Goal: Check status: Check status

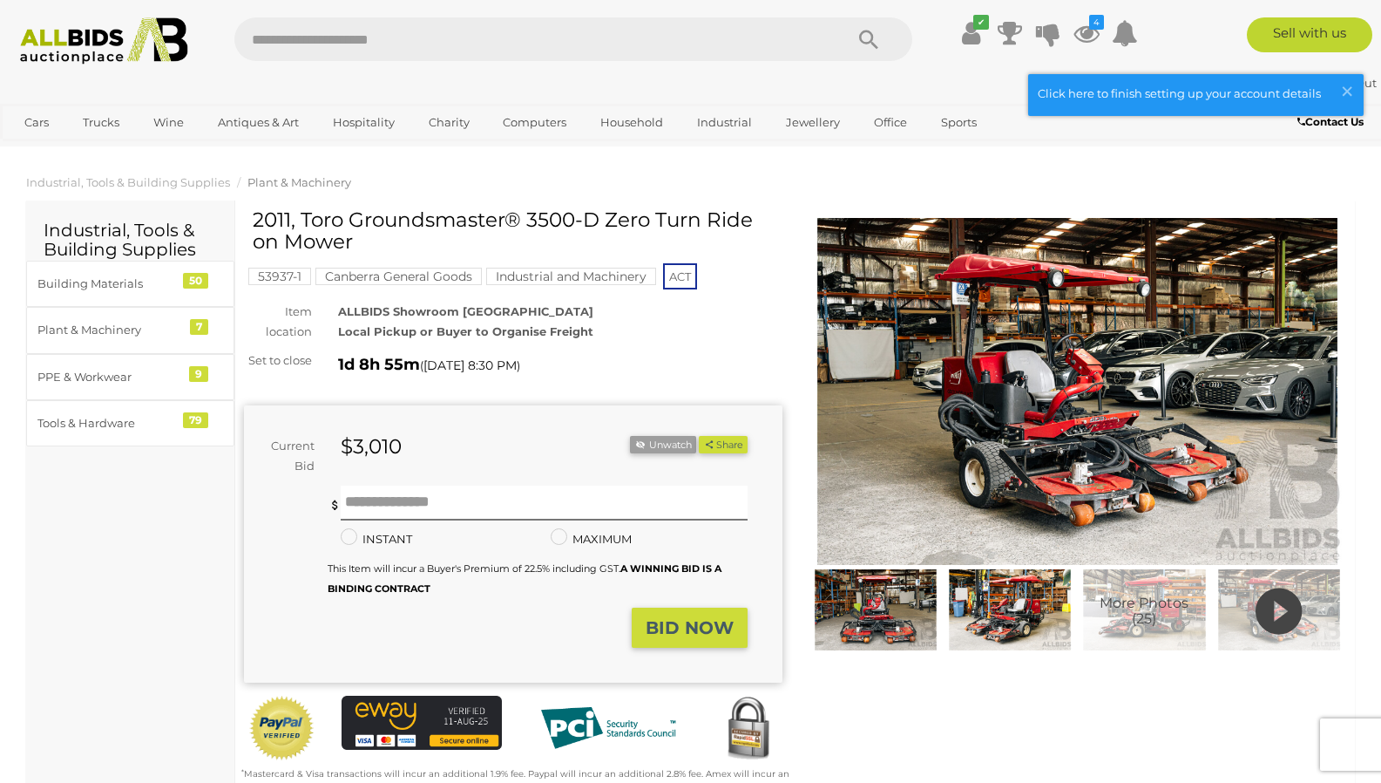
click at [1022, 49] on div "✔ Your account is up to date Transaction History 4" at bounding box center [1043, 36] width 234 height 39
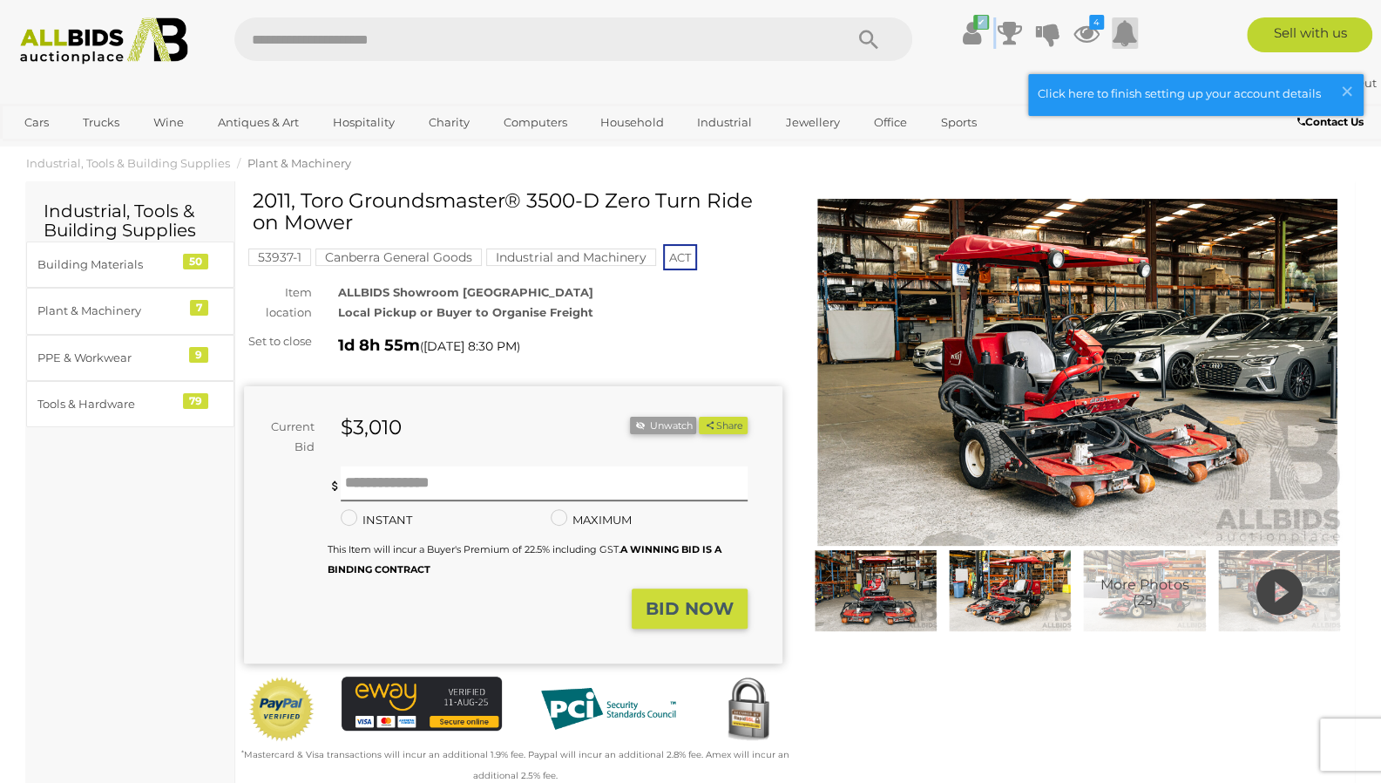
scroll to position [878, 0]
click at [1096, 24] on icon "4" at bounding box center [1096, 22] width 15 height 15
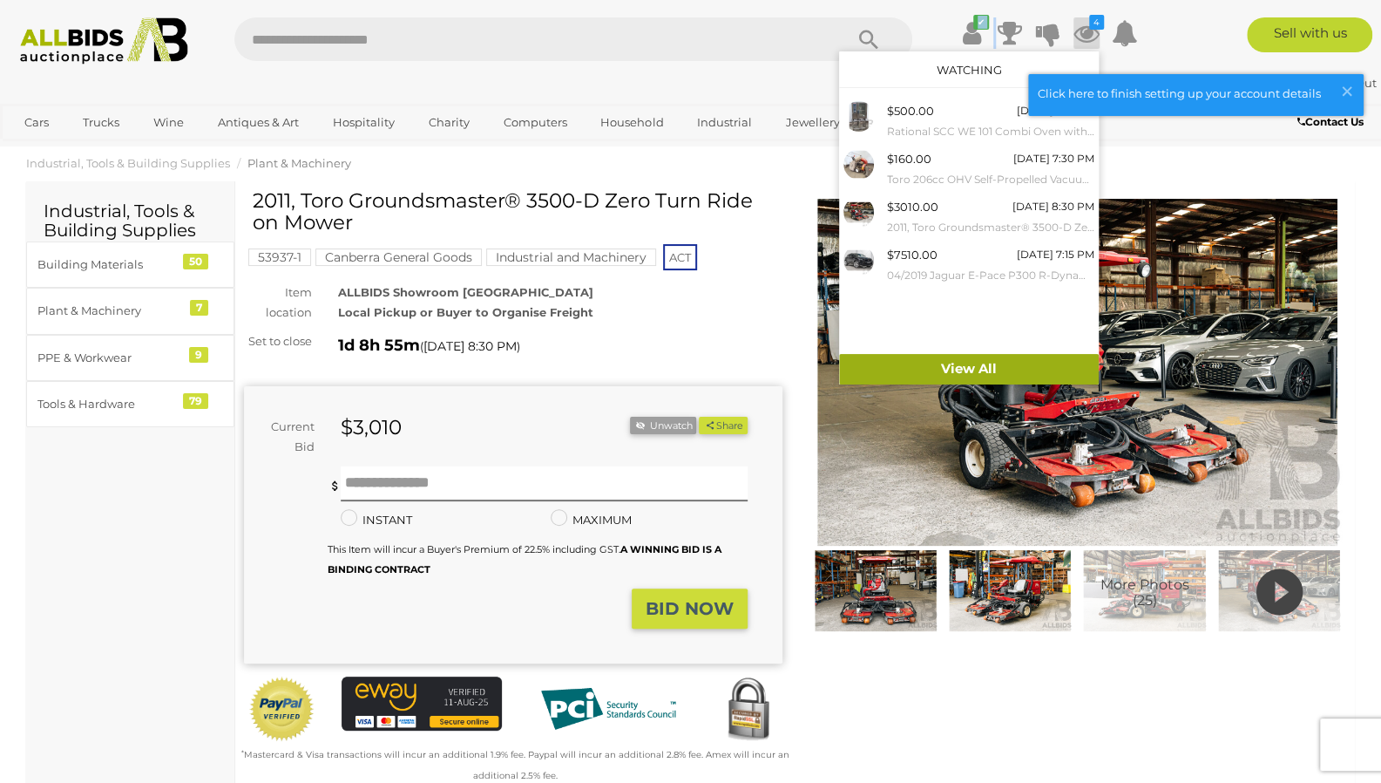
click at [1077, 355] on link "View All" at bounding box center [969, 369] width 260 height 31
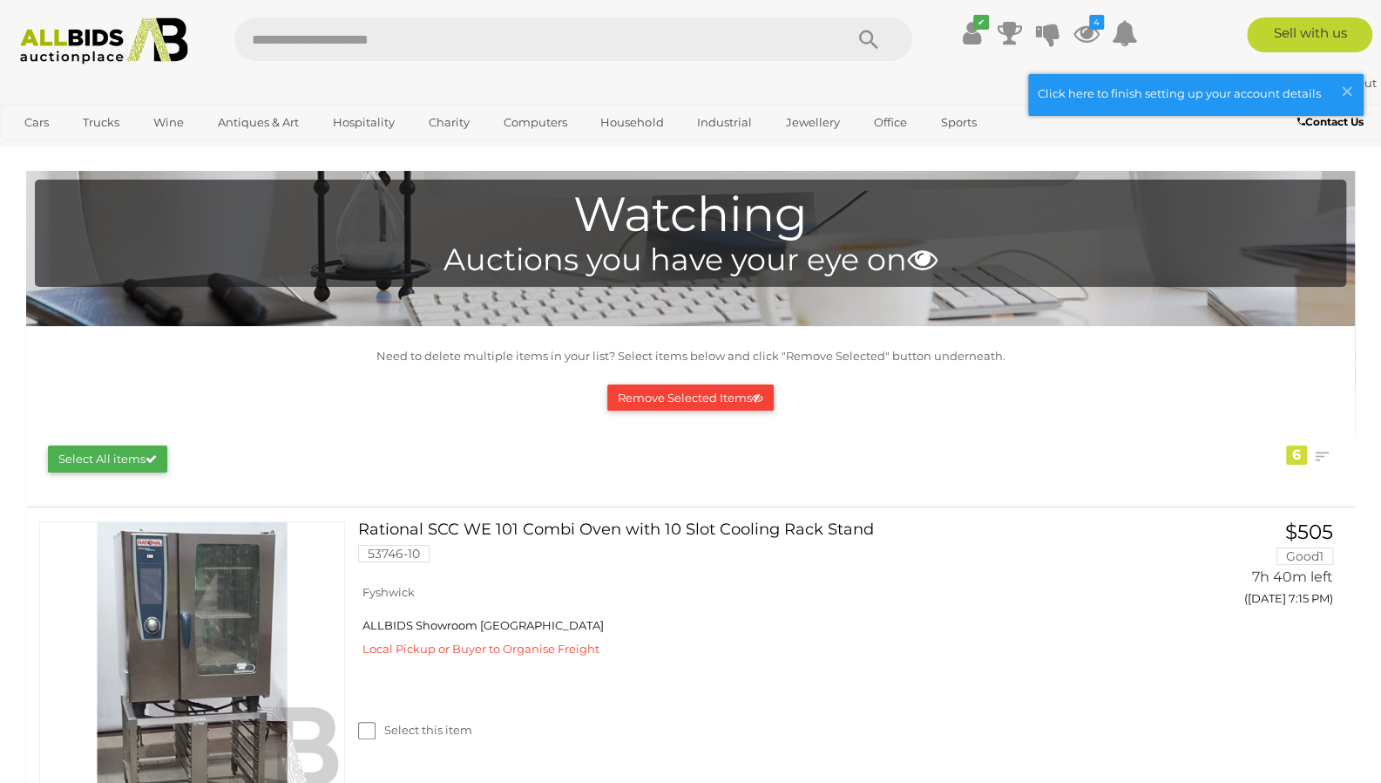
scroll to position [878, 0]
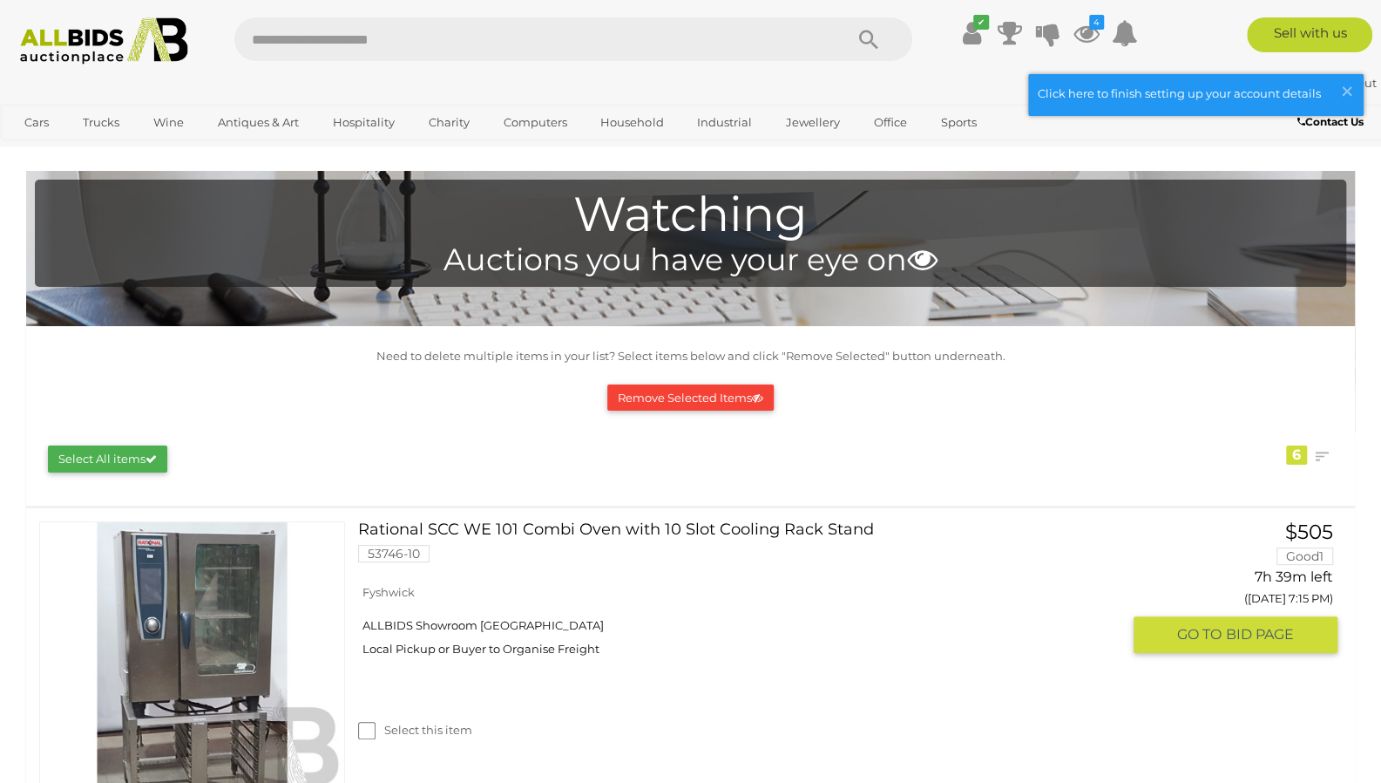
click at [809, 536] on link "Rational SCC WE 101 Combi Oven with 10 Slot Cooling Rack Stand 53746-10" at bounding box center [746, 548] width 750 height 54
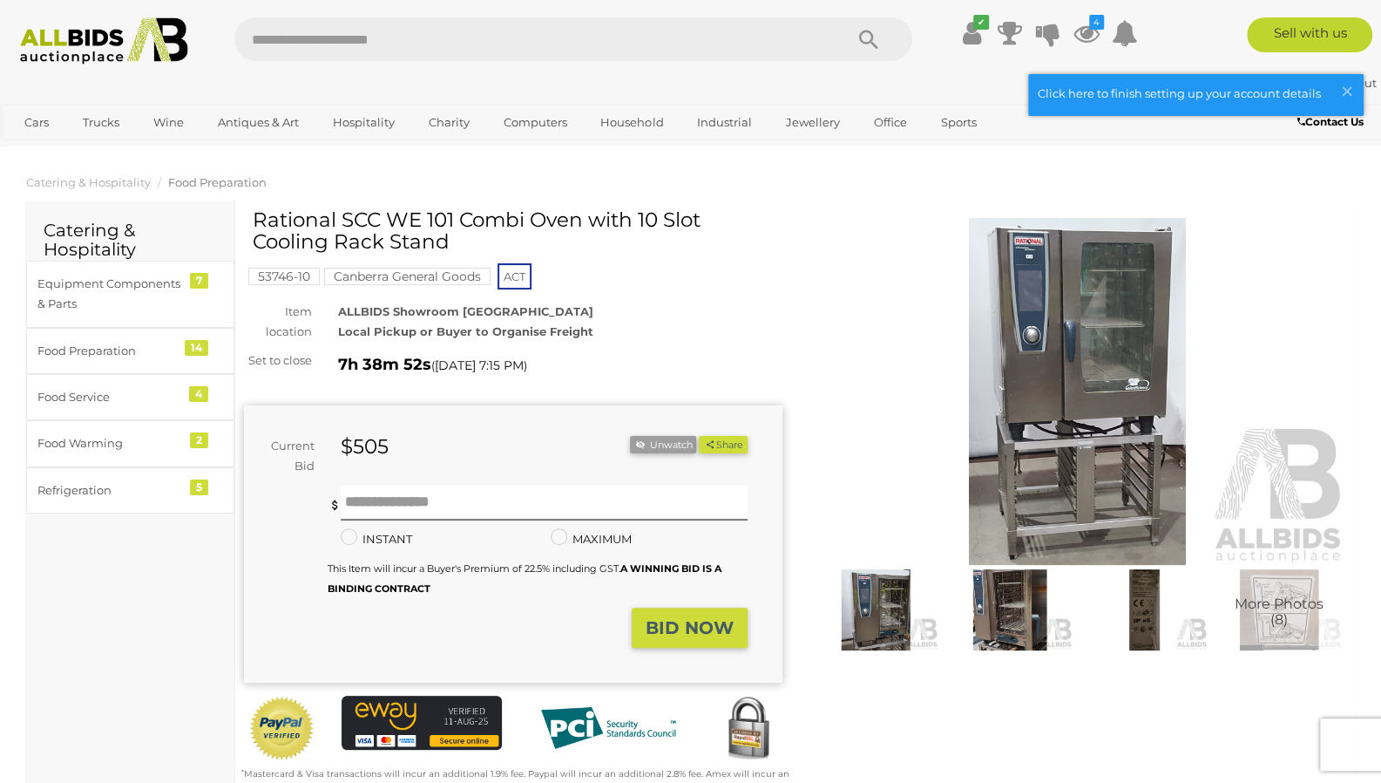
click at [1007, 618] on img at bounding box center [1009, 609] width 125 height 81
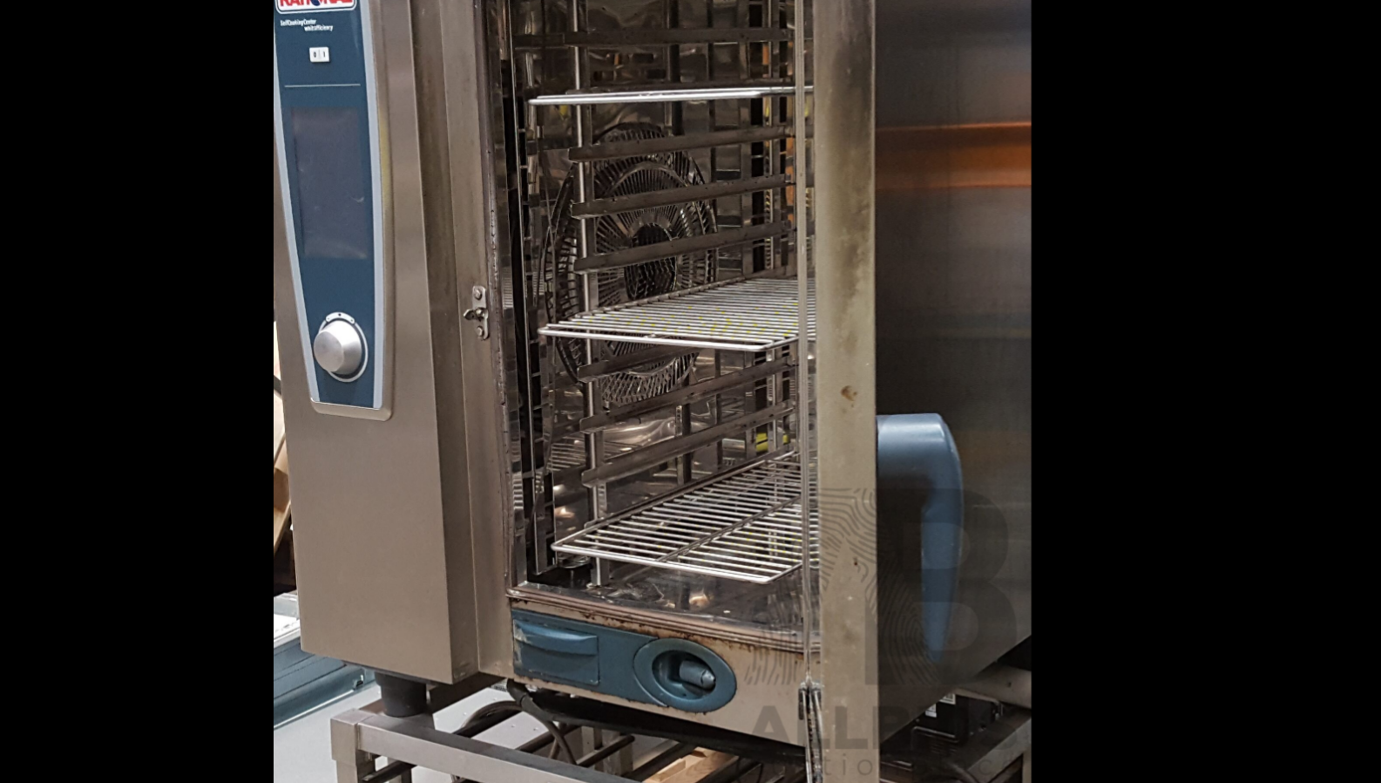
scroll to position [180, 0]
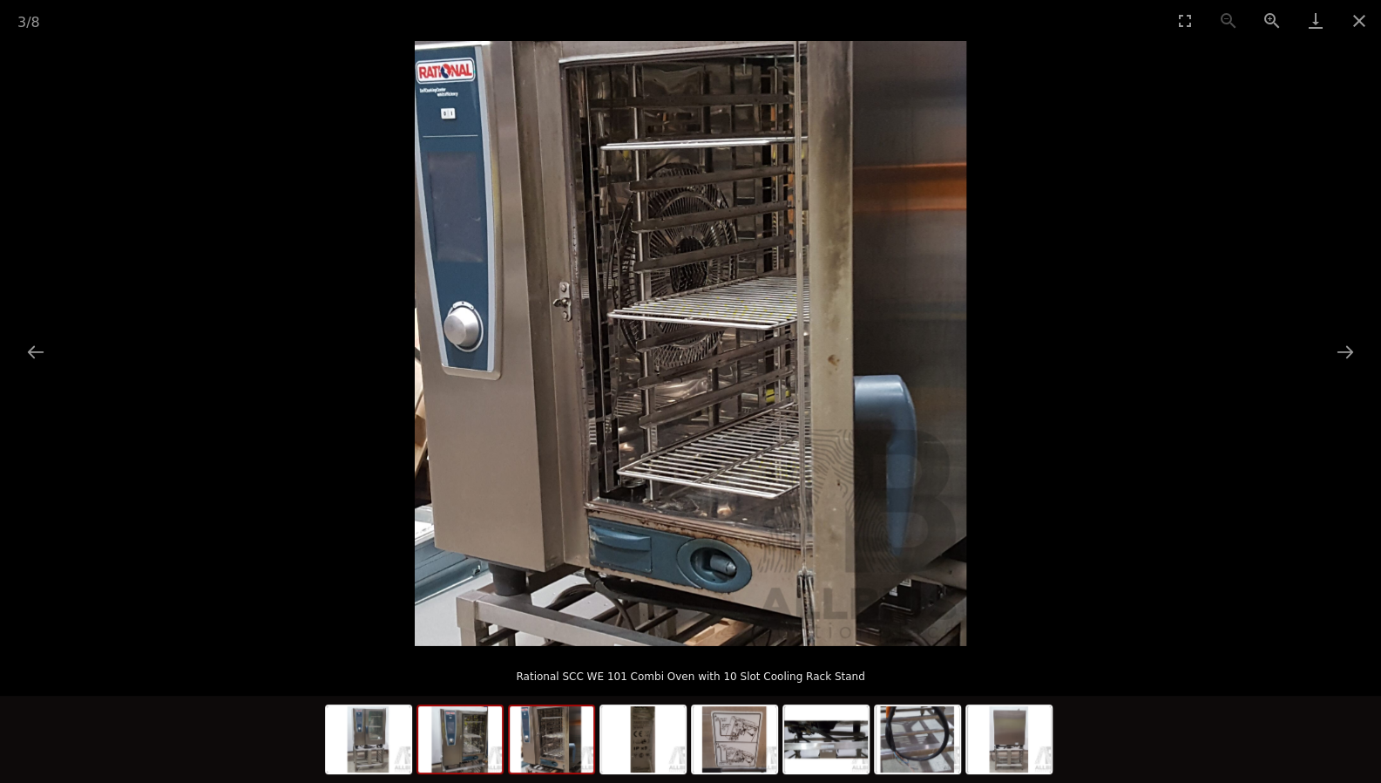
click at [487, 742] on img at bounding box center [460, 739] width 84 height 66
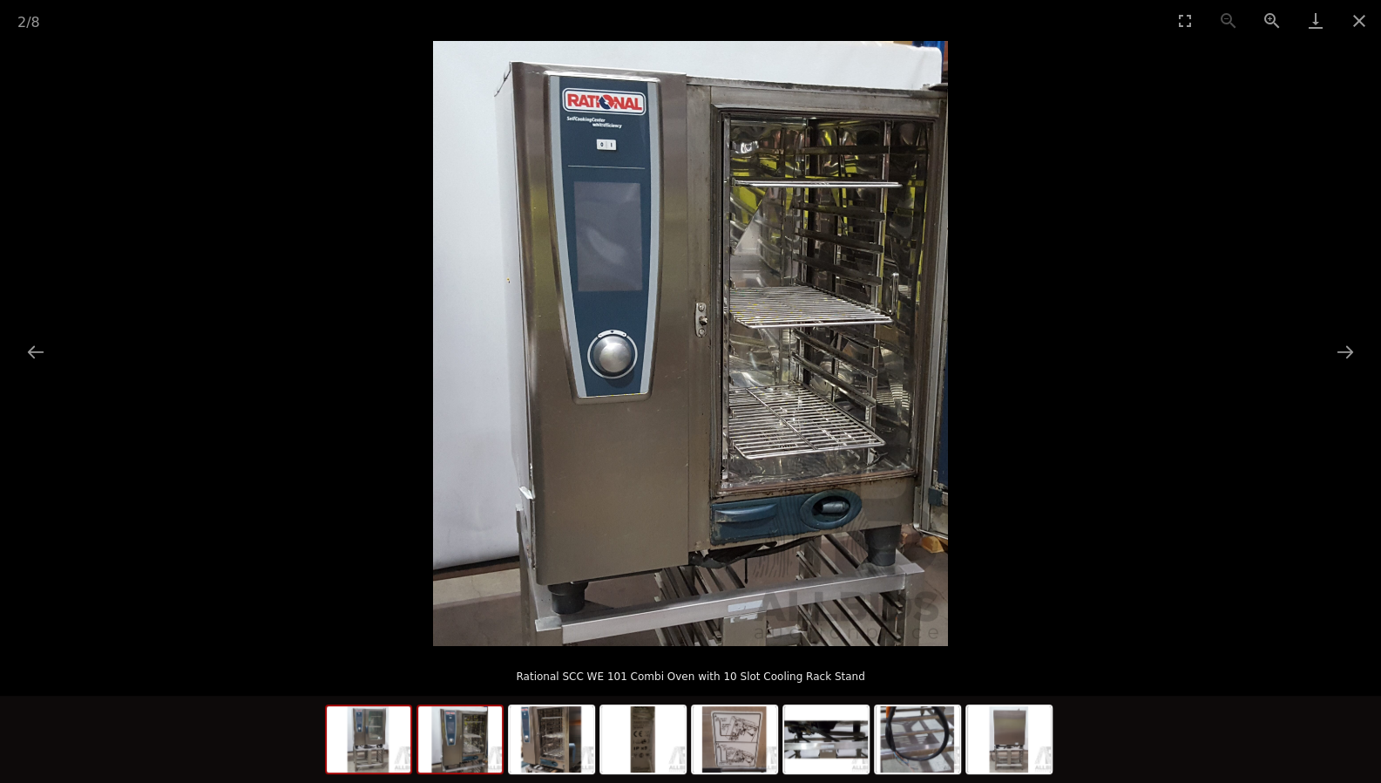
click at [368, 759] on img at bounding box center [369, 739] width 84 height 66
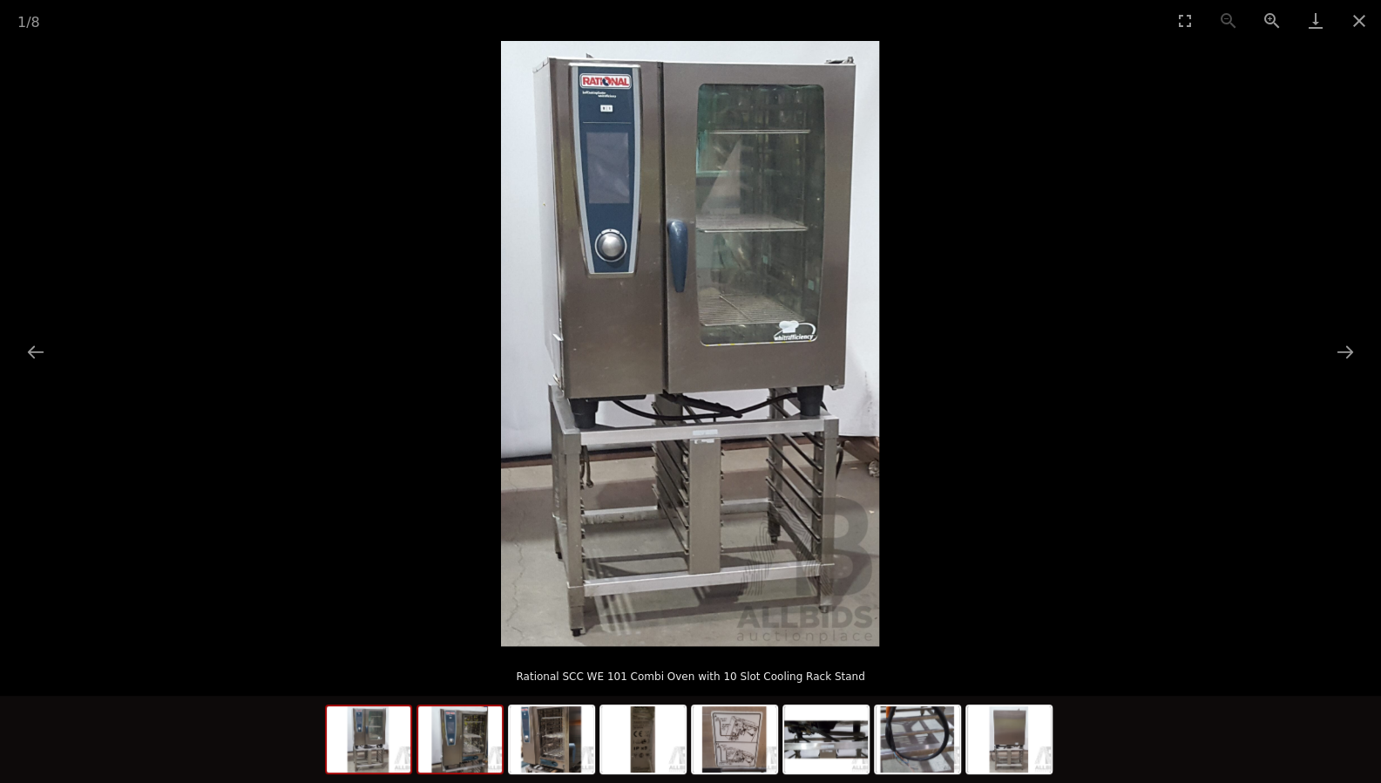
click at [426, 770] on img at bounding box center [460, 739] width 84 height 66
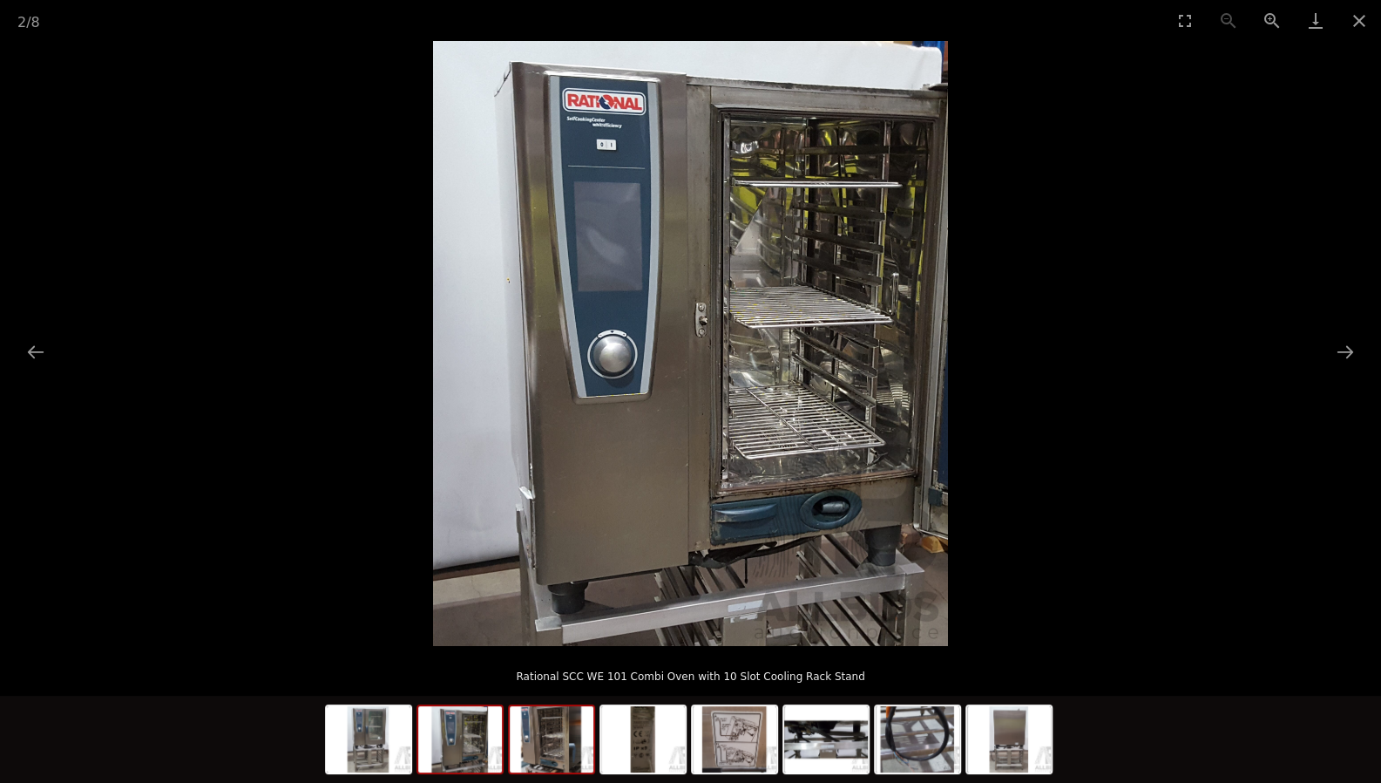
click at [523, 768] on img at bounding box center [552, 739] width 84 height 66
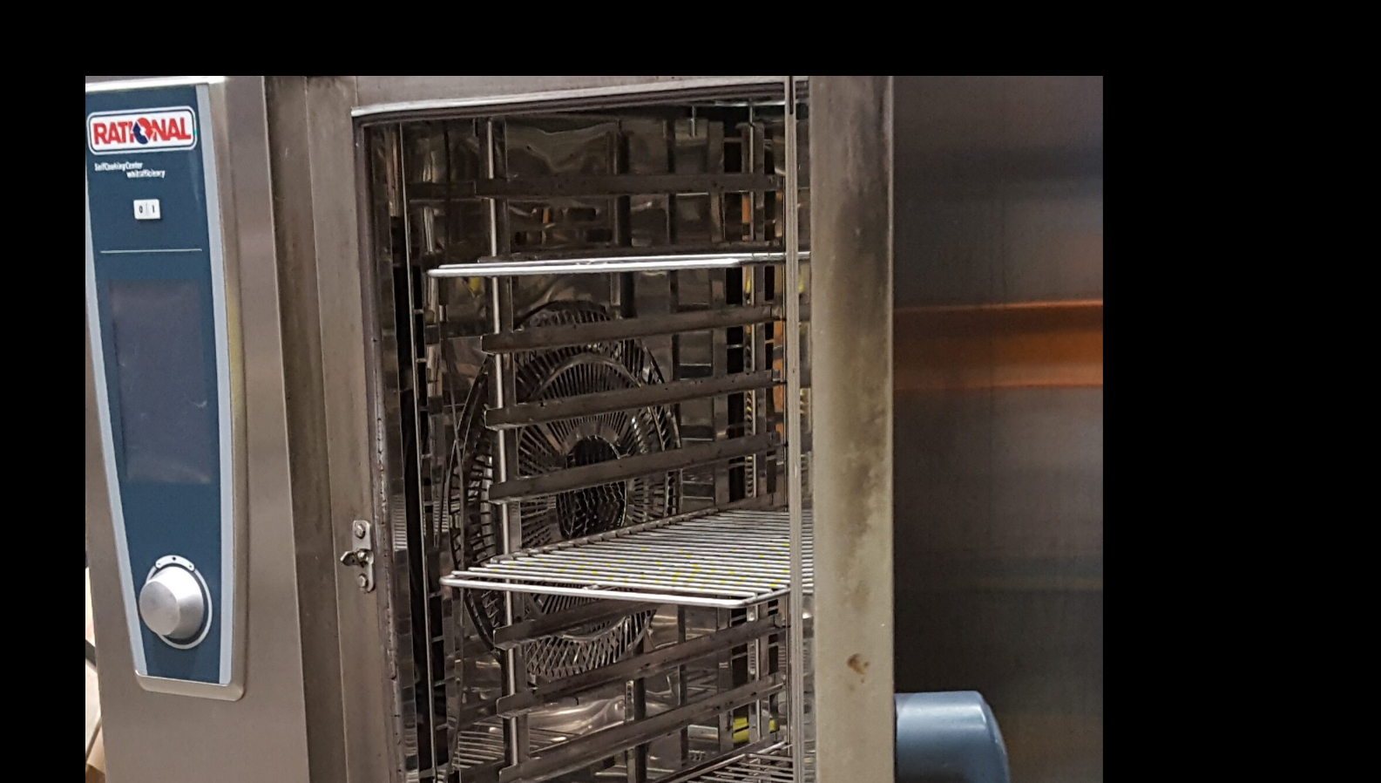
scroll to position [136, 0]
click at [745, 216] on img at bounding box center [691, 343] width 552 height 605
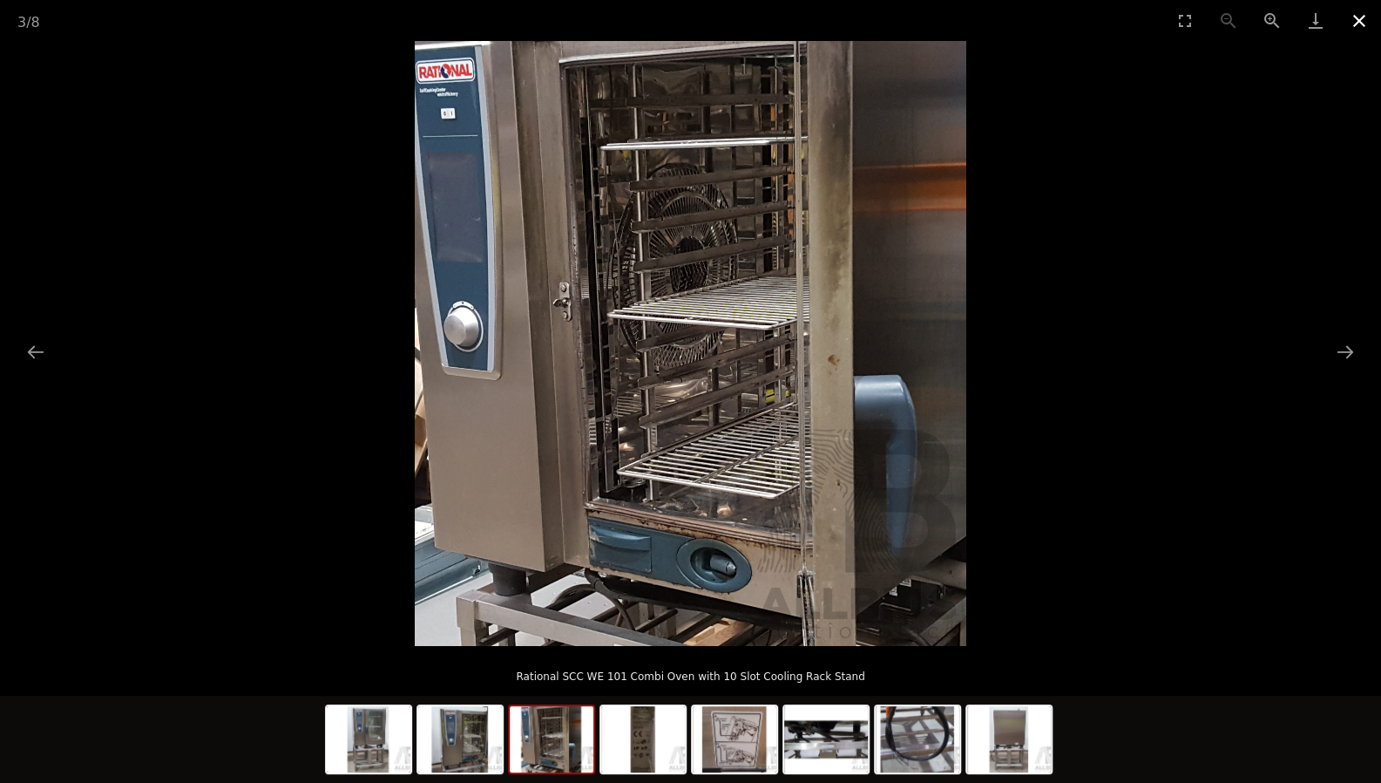
click at [1346, 30] on button "Close gallery" at bounding box center [1360, 20] width 44 height 41
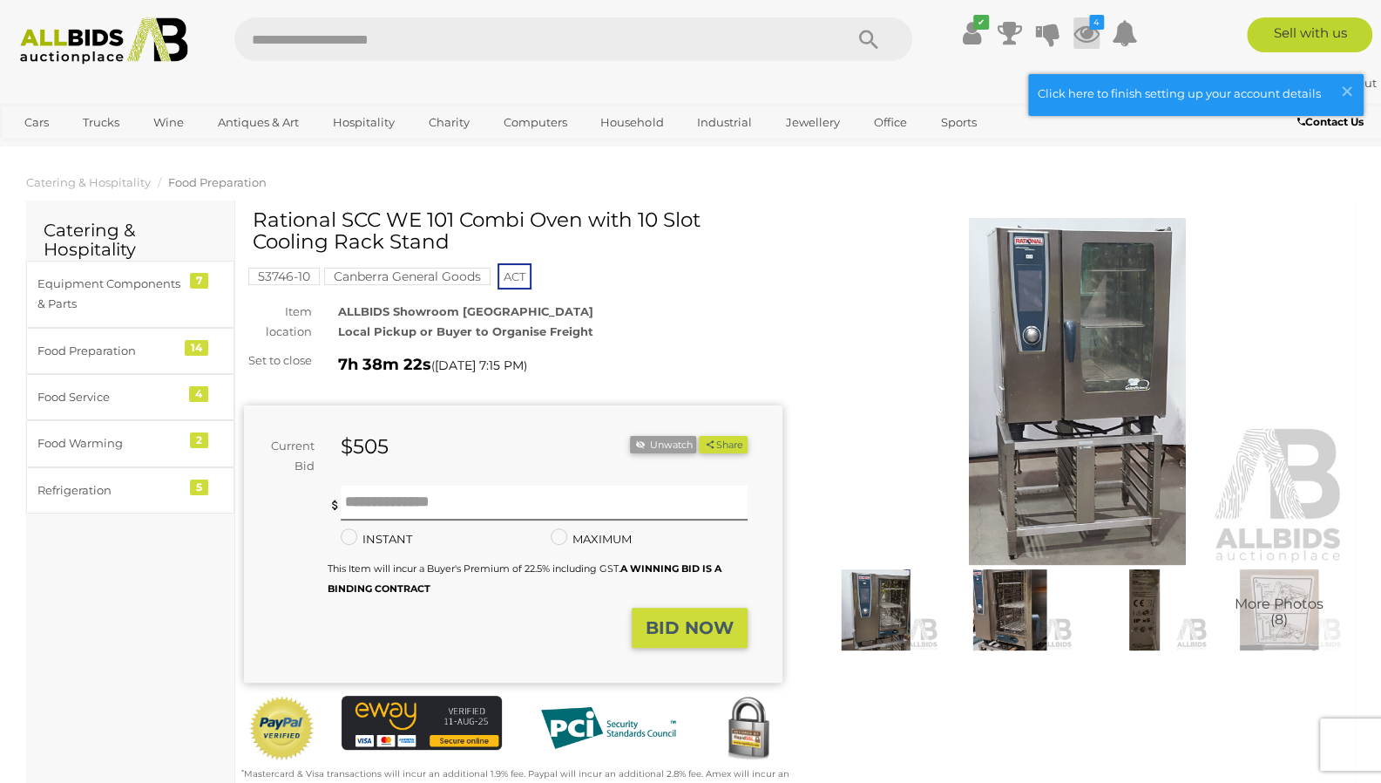
click at [1082, 39] on icon at bounding box center [1087, 32] width 26 height 31
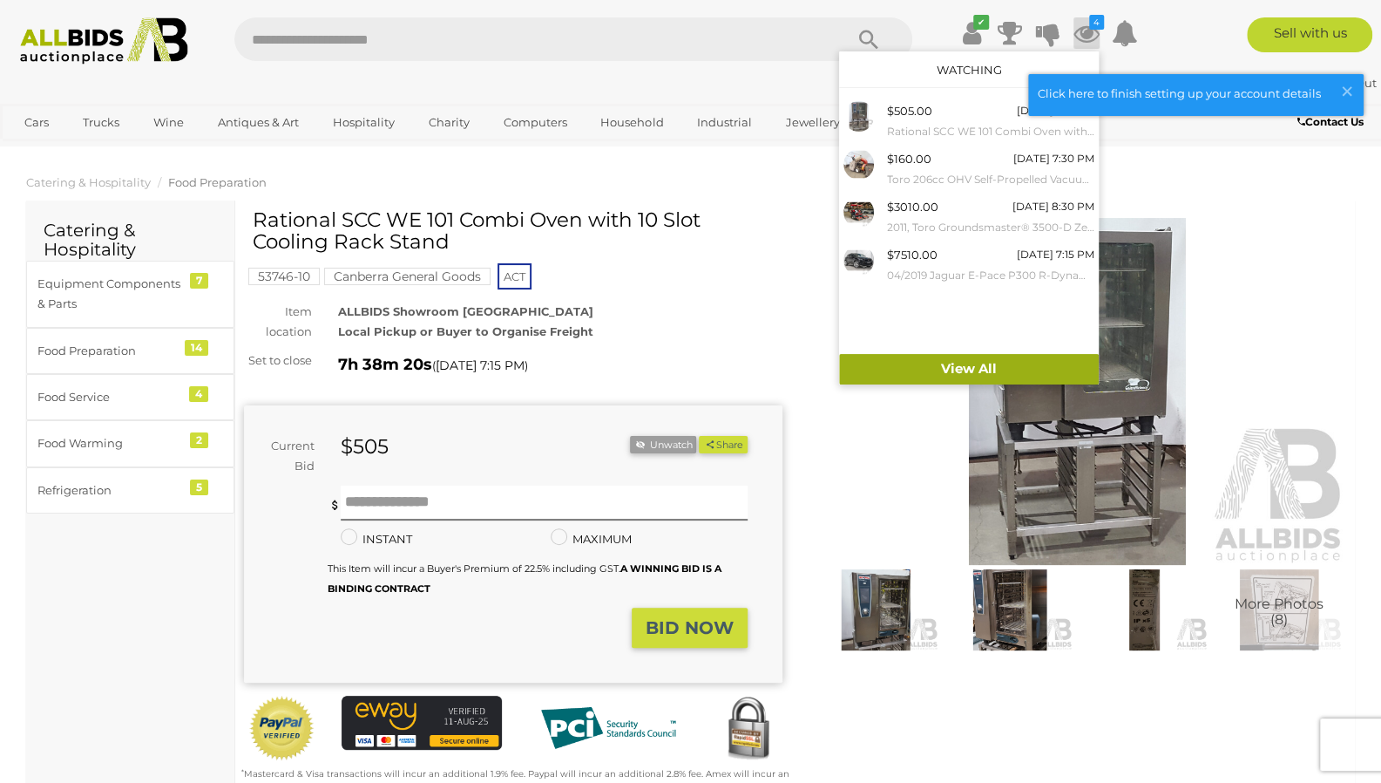
click at [1068, 371] on link "View All" at bounding box center [969, 369] width 260 height 31
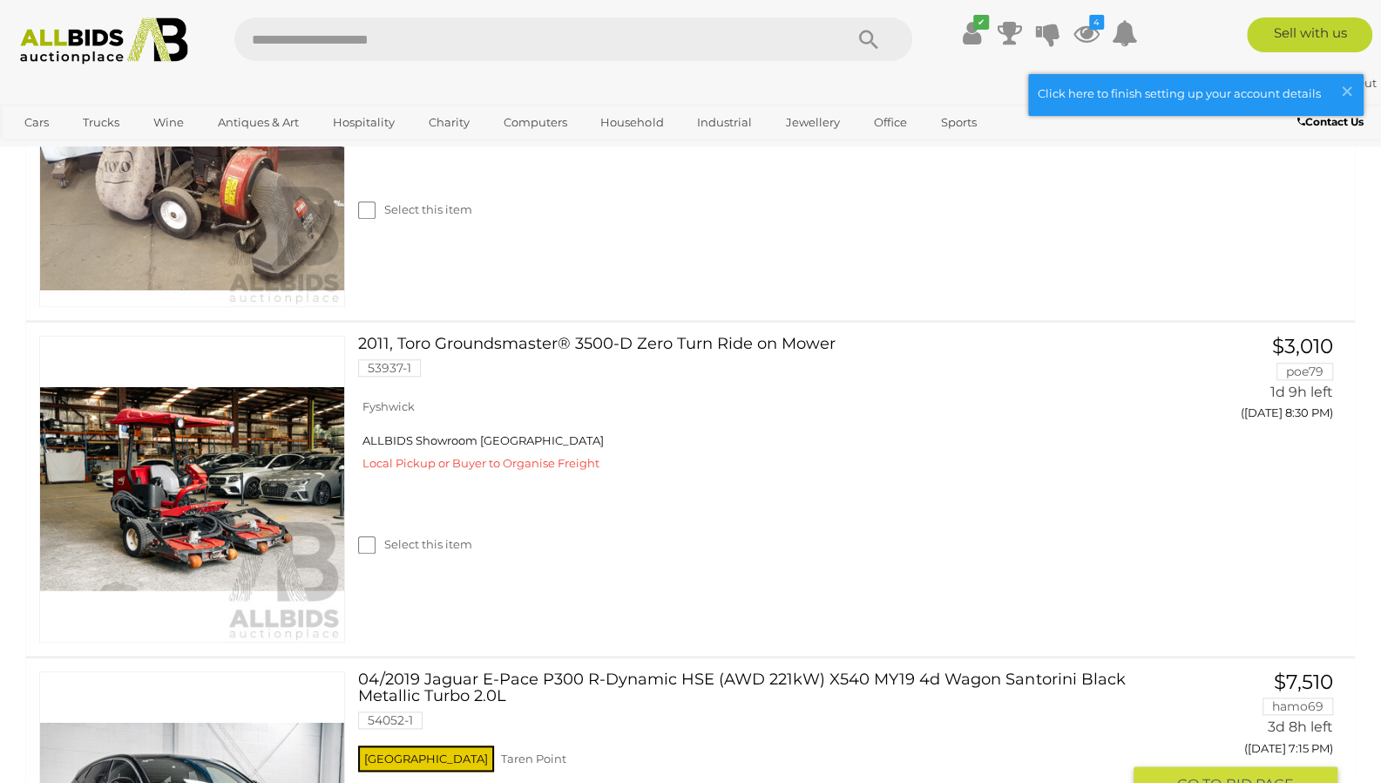
scroll to position [856, 0]
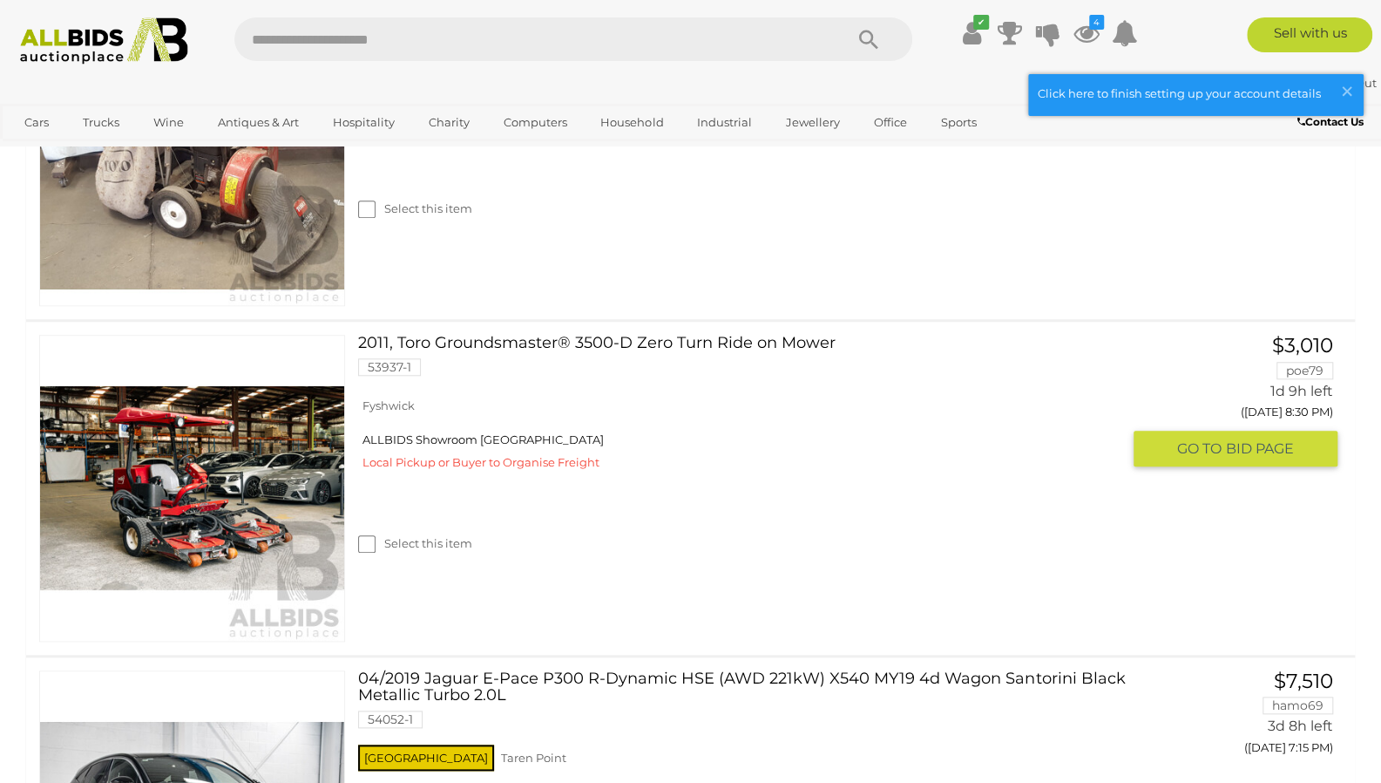
click at [1112, 652] on div "2011, Toro Groundsmaster® 3500-D Zero Turn Ride on Mower 53937-1 Fyshwick ALLBI…" at bounding box center [690, 488] width 1355 height 332
